Goal: Information Seeking & Learning: Learn about a topic

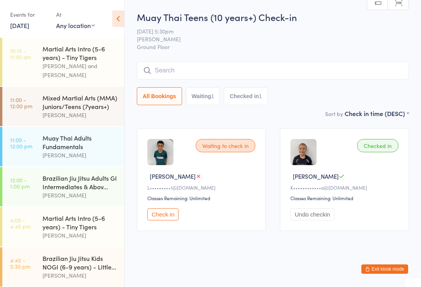
scroll to position [323, 0]
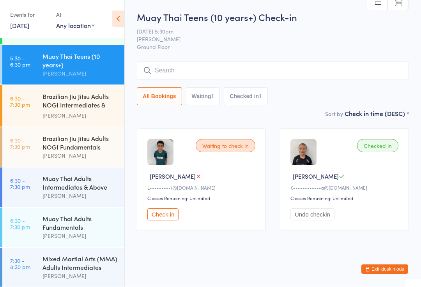
click at [65, 231] on div "Muay Thai Adults Fundamentals" at bounding box center [80, 223] width 75 height 17
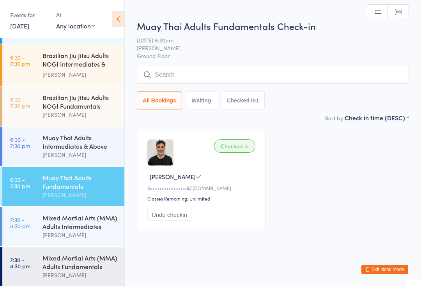
scroll to position [377, 0]
click at [69, 218] on div "Mixed Martial Arts (MMA) Adults Intermediates" at bounding box center [80, 222] width 75 height 17
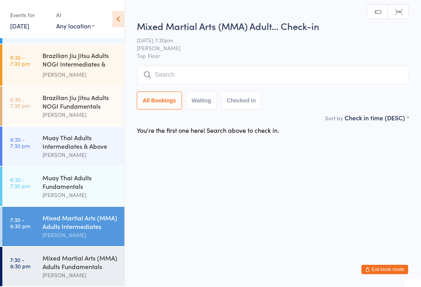
click at [67, 256] on div "Mixed Martial Arts (MMA) Adults Fundamentals" at bounding box center [80, 262] width 75 height 17
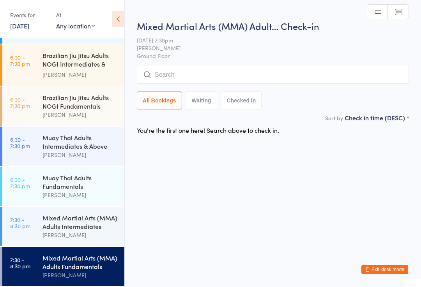
click at [68, 229] on div "Mixed Martial Arts (MMA) Adults Intermediates" at bounding box center [80, 222] width 75 height 17
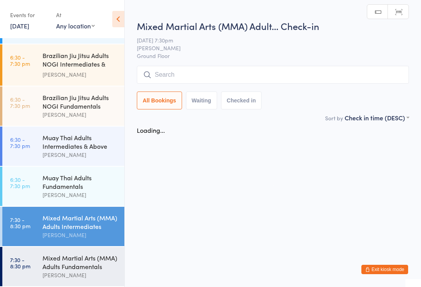
click at [73, 180] on div "Muay Thai Adults Fundamentals" at bounding box center [80, 182] width 75 height 17
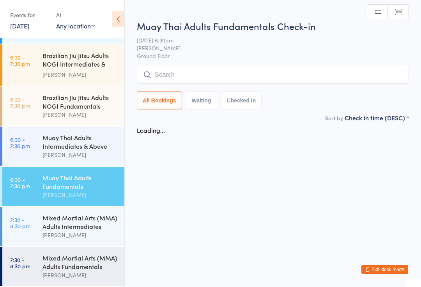
click at [76, 137] on div "Muay Thai Adults Intermediates & Above" at bounding box center [80, 141] width 75 height 17
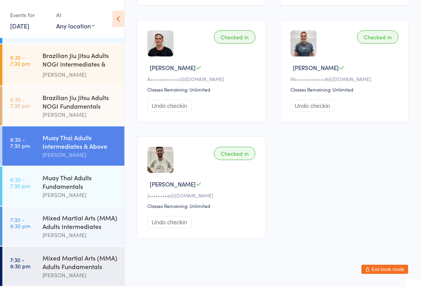
scroll to position [233, 0]
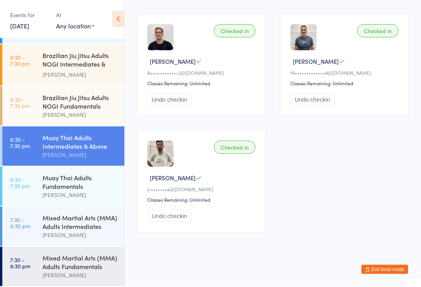
click at [94, 110] on div "Brazilian Jiu Jitsu Adults NOGI Fundamentals" at bounding box center [80, 101] width 75 height 17
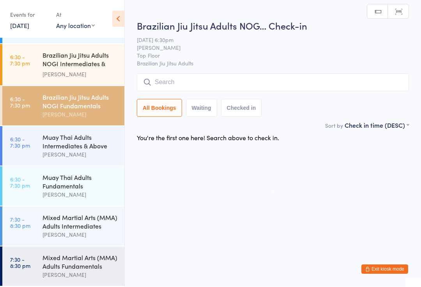
click at [97, 151] on div "Muay Thai Adults Intermediates & Above" at bounding box center [80, 141] width 75 height 17
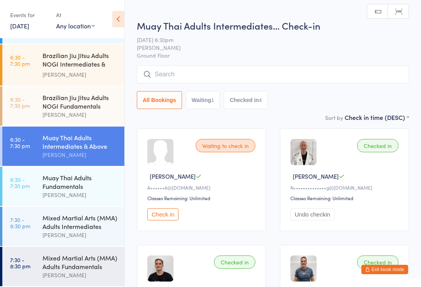
scroll to position [377, 0]
